Goal: Transaction & Acquisition: Purchase product/service

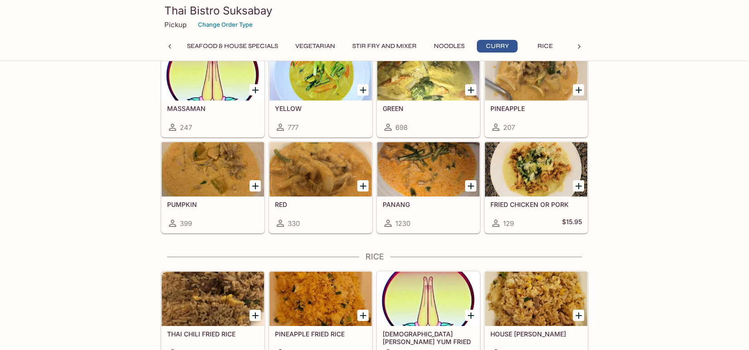
scroll to position [2269, 0]
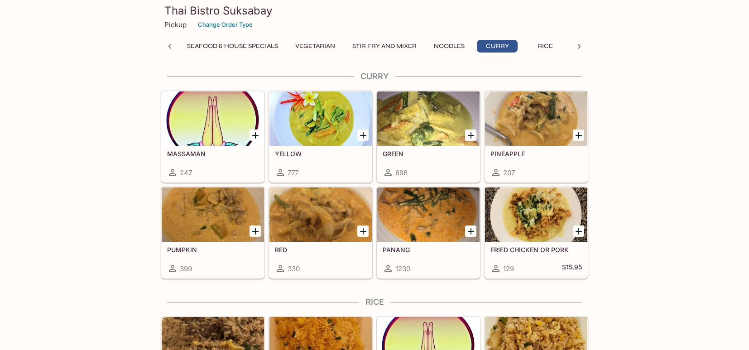
click at [429, 216] on div at bounding box center [428, 214] width 102 height 54
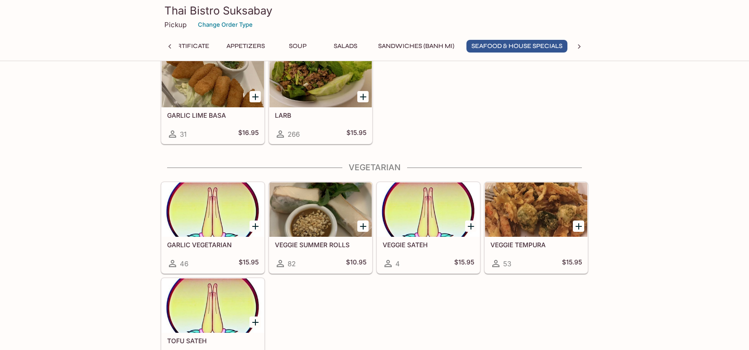
scroll to position [1315, 0]
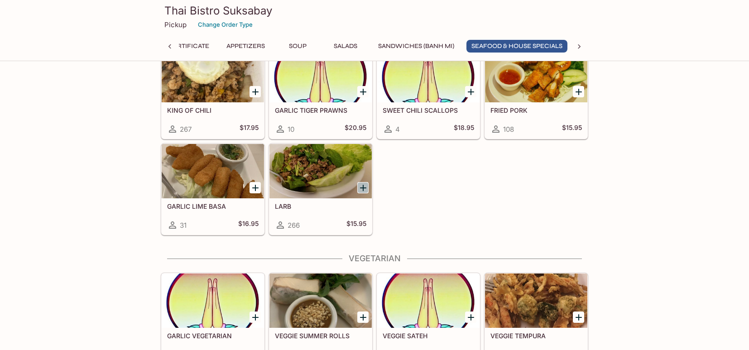
click at [363, 186] on icon "Add LARB" at bounding box center [363, 187] width 11 height 11
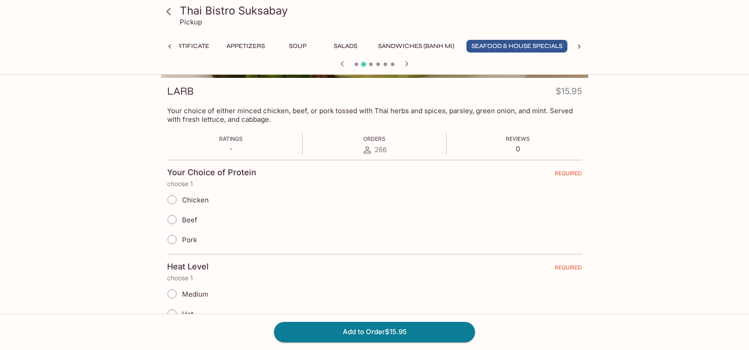
scroll to position [137, 0]
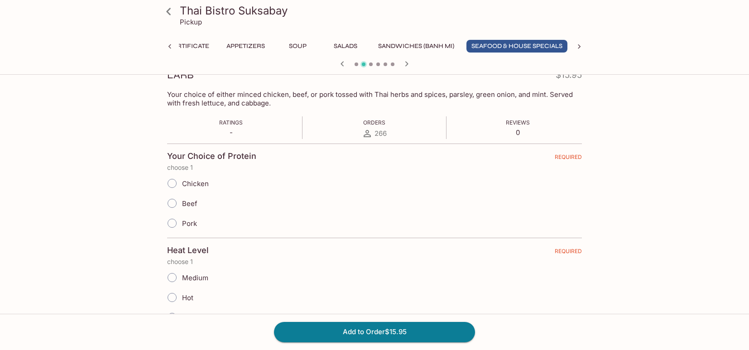
click at [173, 203] on input "Beef" at bounding box center [171, 203] width 19 height 19
radio input "true"
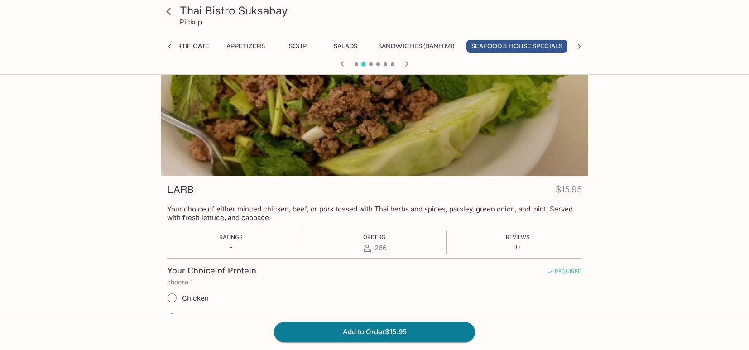
scroll to position [0, 0]
